Goal: Information Seeking & Learning: Learn about a topic

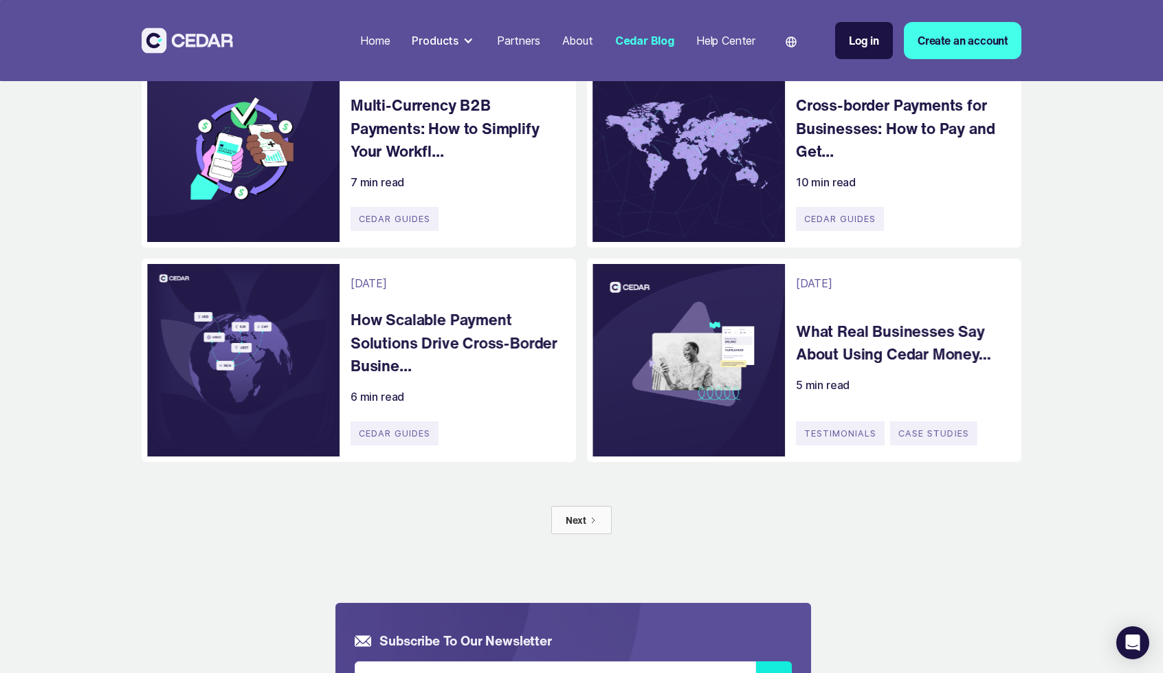
scroll to position [1169, 0]
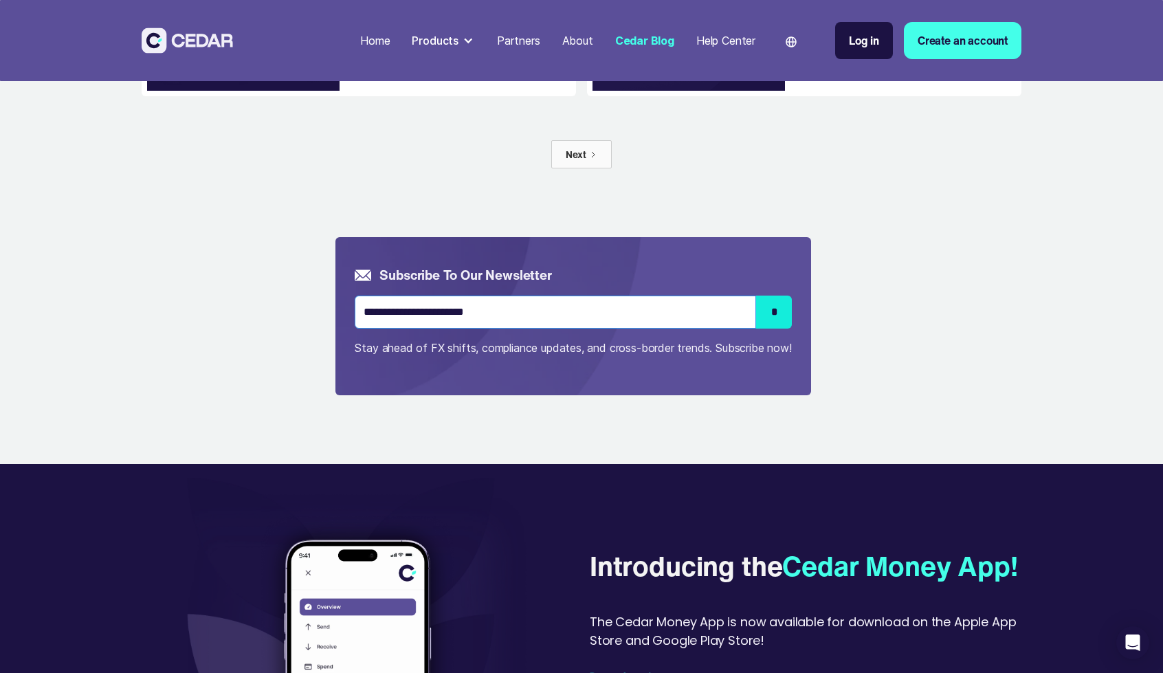
click at [512, 301] on input "Email Form" at bounding box center [555, 312] width 401 height 33
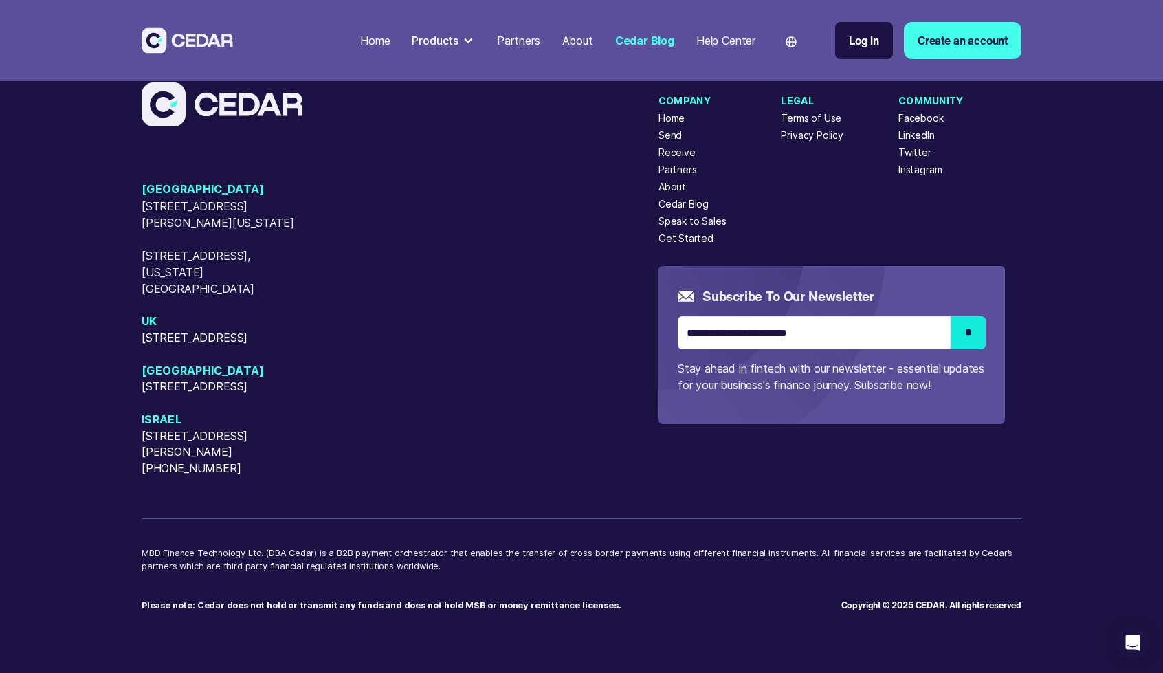
scroll to position [2148, 0]
